Goal: Information Seeking & Learning: Find specific fact

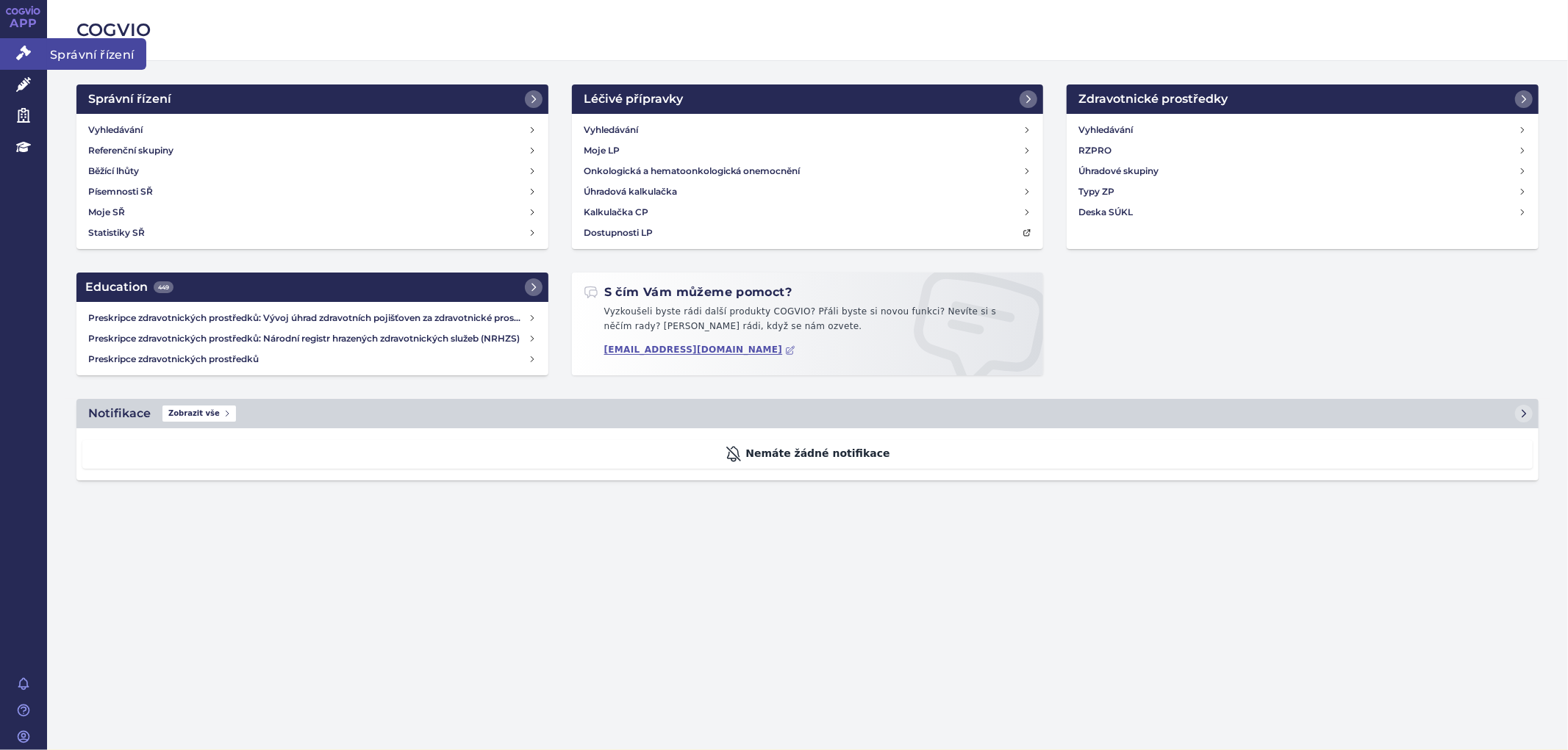
click at [25, 55] on icon at bounding box center [23, 53] width 15 height 15
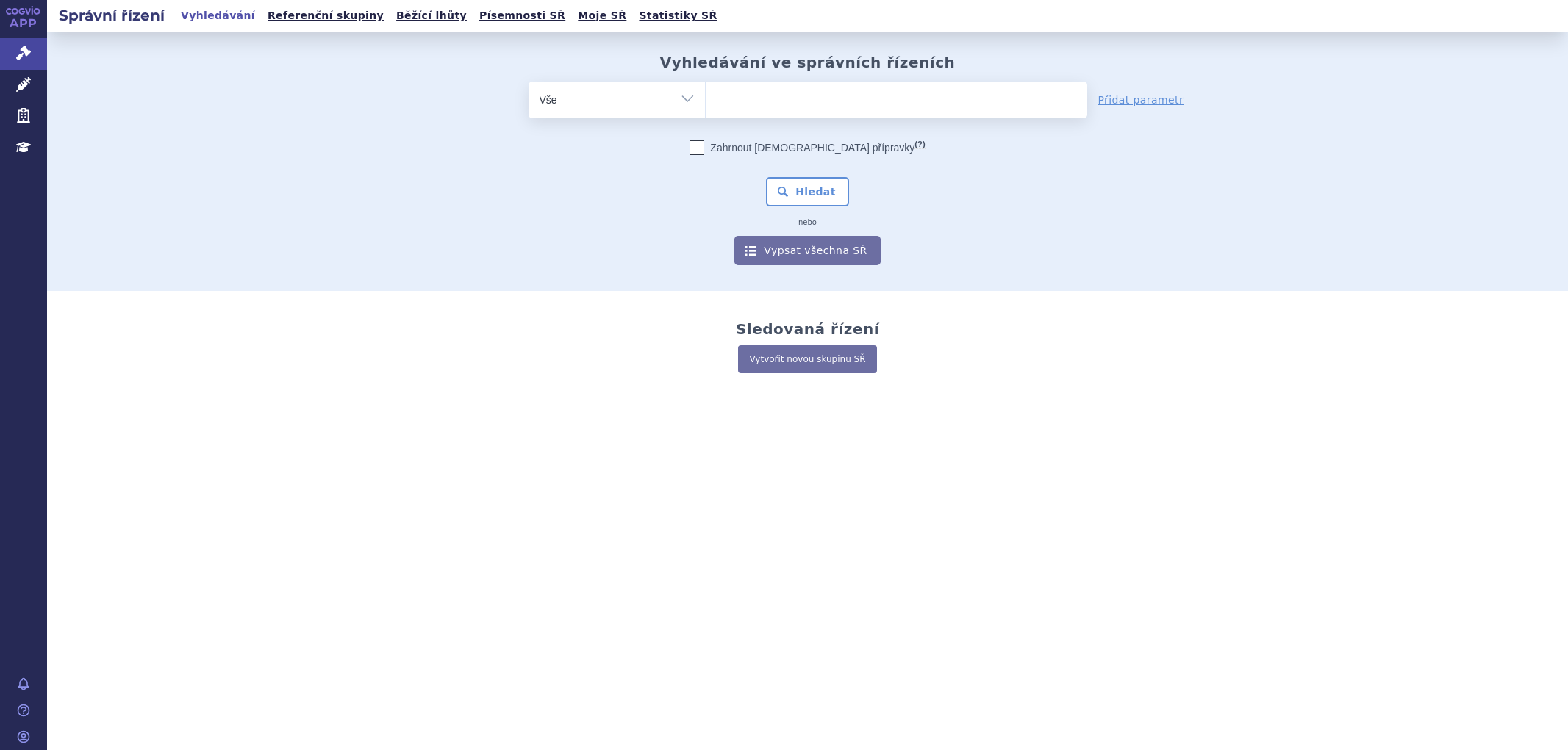
click at [823, 101] on ul at bounding box center [896, 96] width 382 height 31
click at [706, 101] on select at bounding box center [705, 99] width 1 height 37
type input "21"
type input "215"
type input "21516"
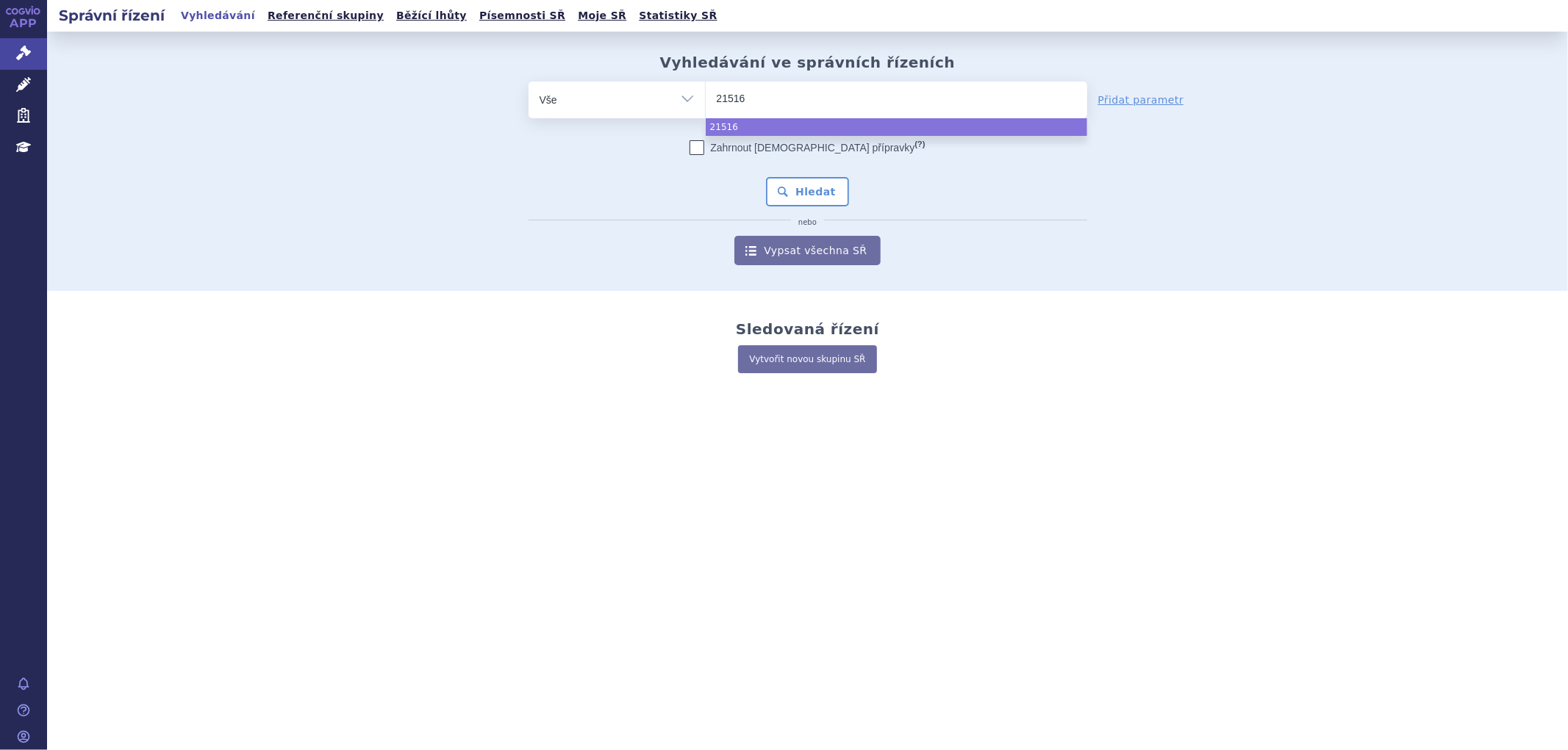
type input "215161"
type input "215161/"
type input "215161/20"
type input "215161/2025"
select select "215161/2025"
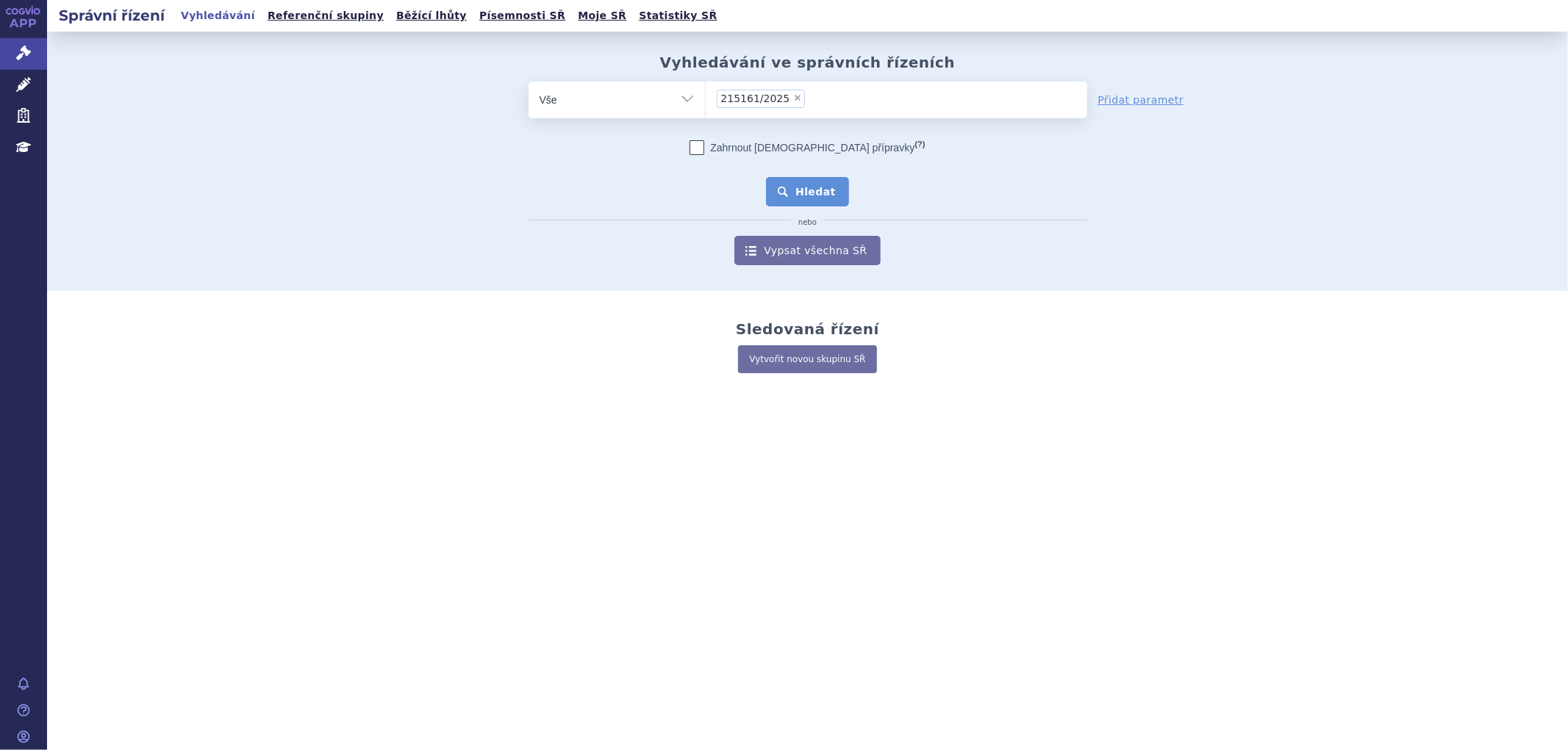
click at [818, 192] on button "Hledat" at bounding box center [808, 191] width 83 height 29
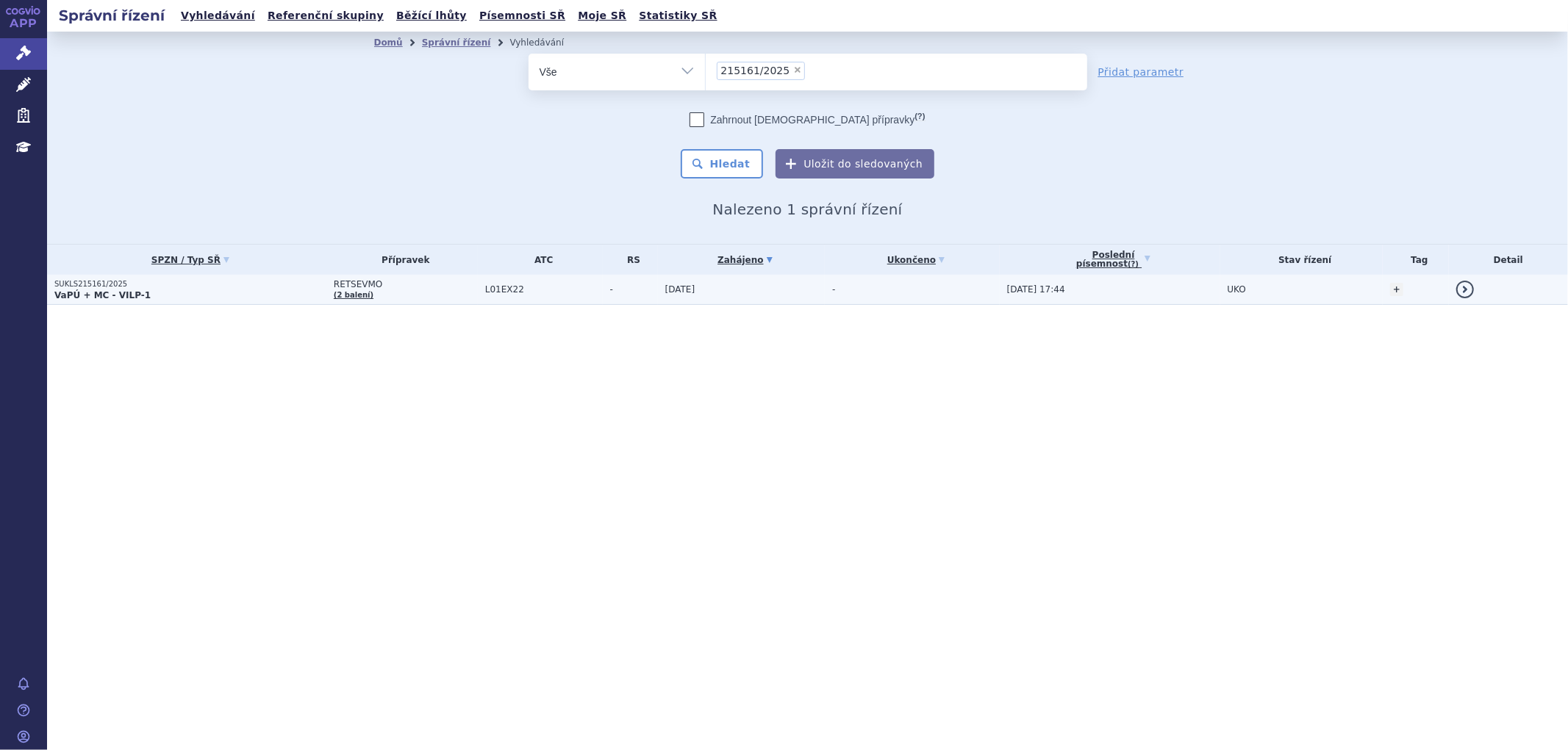
click at [465, 296] on td "RETSEVMO (2 balení)" at bounding box center [402, 290] width 151 height 30
